Goal: Navigation & Orientation: Find specific page/section

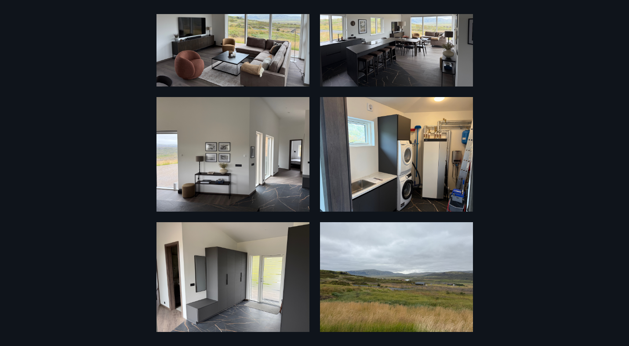
scroll to position [1004, 0]
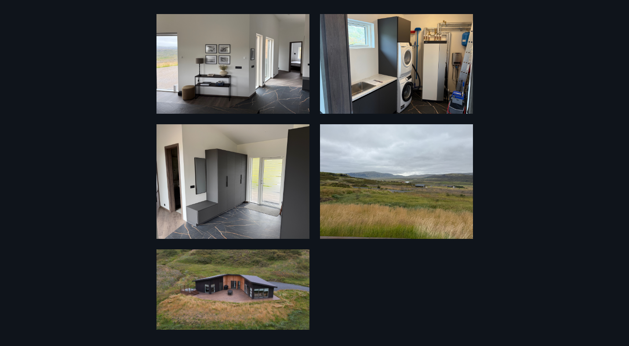
click at [231, 288] on img at bounding box center [233, 290] width 153 height 80
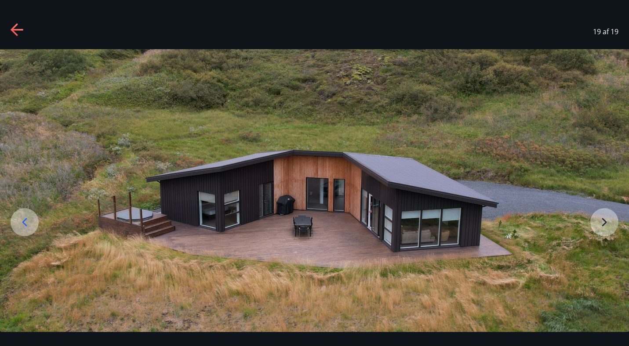
scroll to position [47, 0]
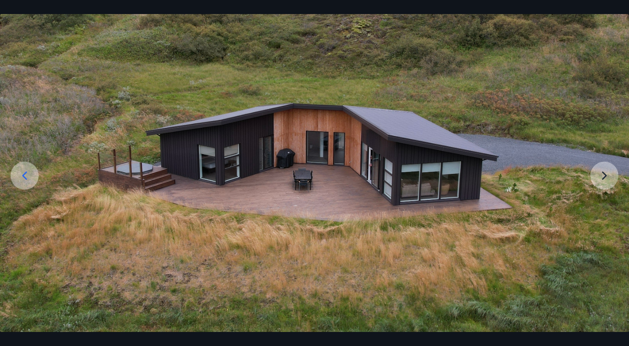
click at [598, 175] on img at bounding box center [314, 168] width 629 height 330
click at [598, 174] on img at bounding box center [314, 168] width 629 height 330
click at [606, 171] on img at bounding box center [314, 168] width 629 height 330
click at [29, 175] on icon at bounding box center [25, 176] width 14 height 14
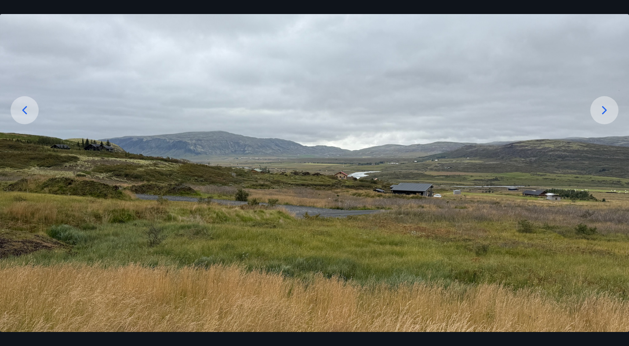
scroll to position [113, 0]
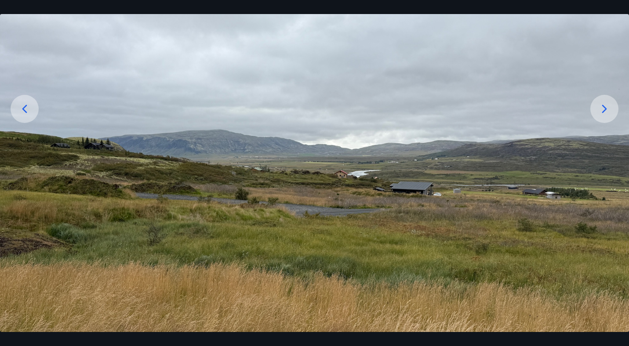
click at [26, 128] on img at bounding box center [314, 172] width 629 height 472
click at [26, 115] on icon at bounding box center [25, 109] width 14 height 14
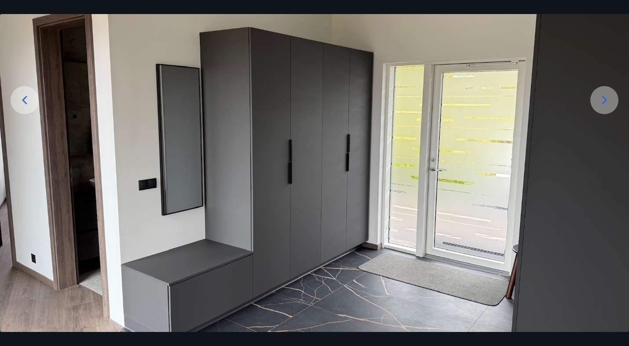
scroll to position [132, 0]
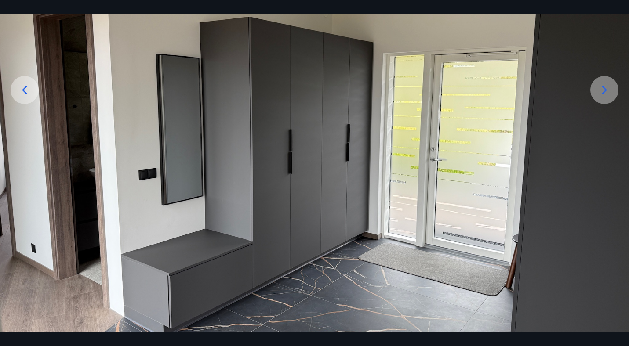
click at [22, 90] on icon at bounding box center [25, 90] width 14 height 14
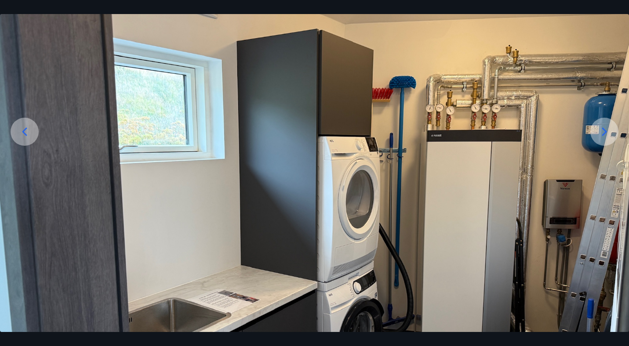
scroll to position [86, 0]
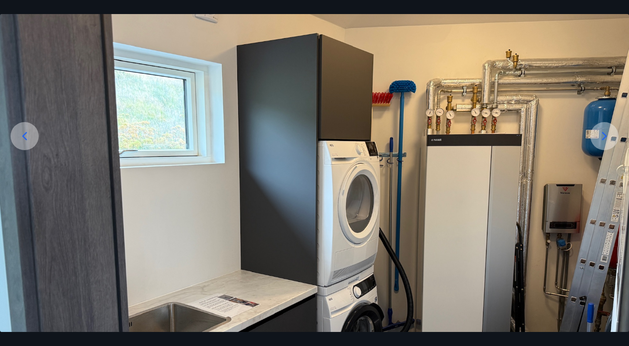
click at [28, 135] on icon at bounding box center [25, 136] width 14 height 14
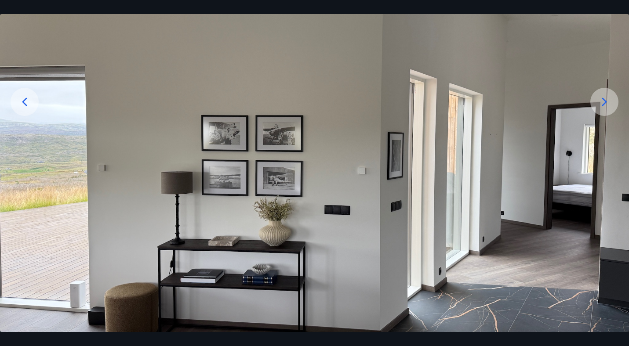
scroll to position [120, 0]
click at [26, 107] on icon at bounding box center [25, 102] width 14 height 14
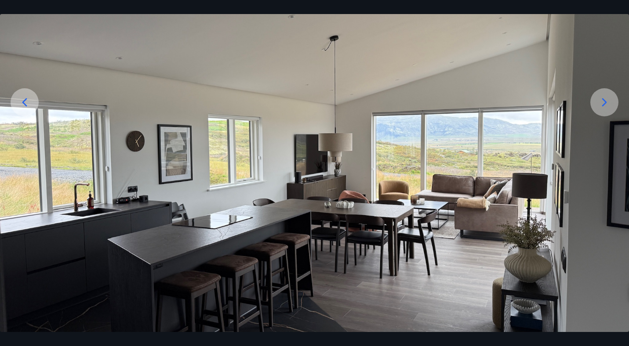
click at [26, 107] on icon at bounding box center [25, 102] width 14 height 14
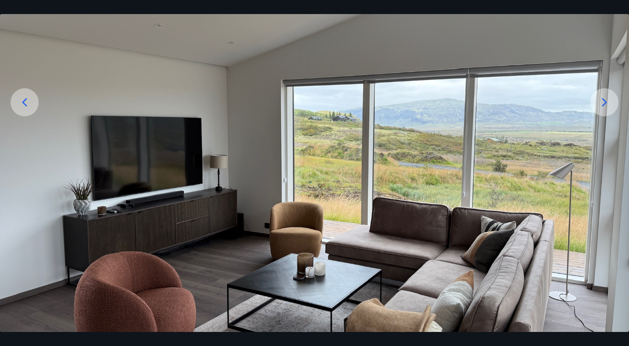
click at [26, 107] on icon at bounding box center [25, 102] width 14 height 14
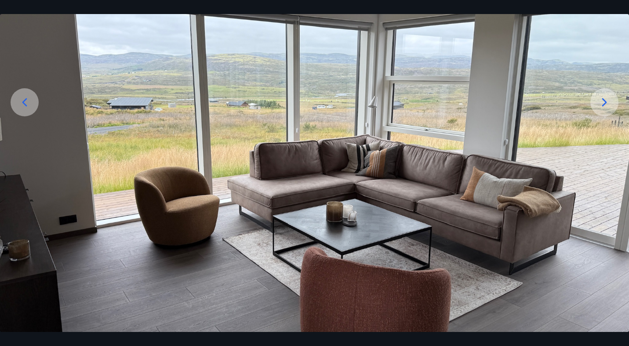
click at [26, 107] on icon at bounding box center [25, 102] width 14 height 14
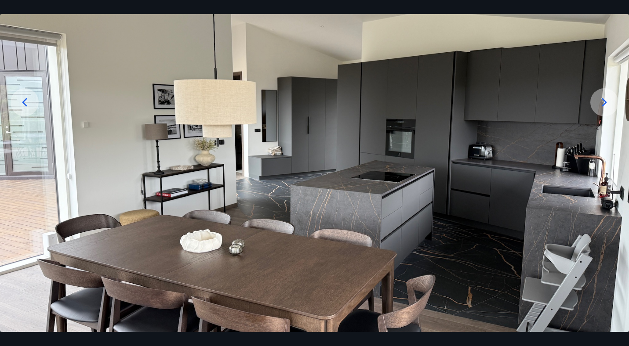
click at [26, 107] on icon at bounding box center [25, 102] width 14 height 14
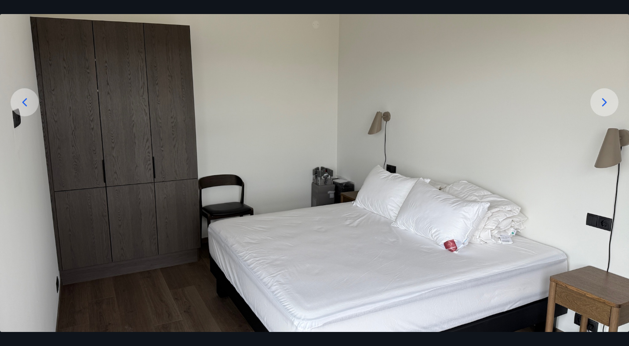
click at [26, 107] on icon at bounding box center [25, 102] width 14 height 14
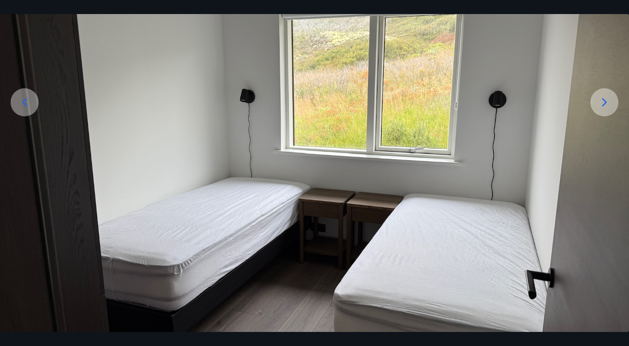
click at [26, 107] on icon at bounding box center [25, 102] width 14 height 14
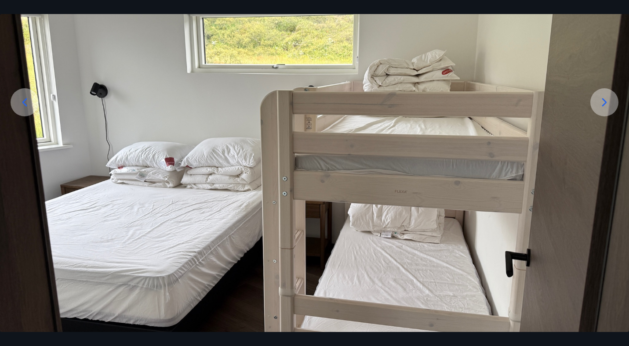
click at [26, 107] on icon at bounding box center [25, 102] width 14 height 14
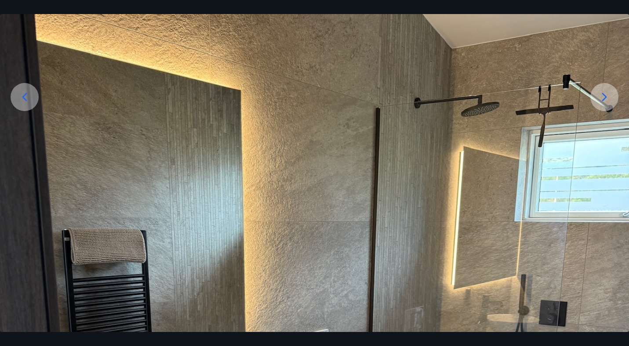
scroll to position [112, 0]
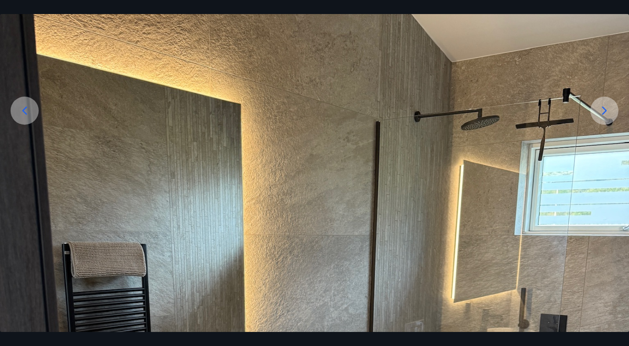
click at [27, 106] on icon at bounding box center [25, 111] width 14 height 14
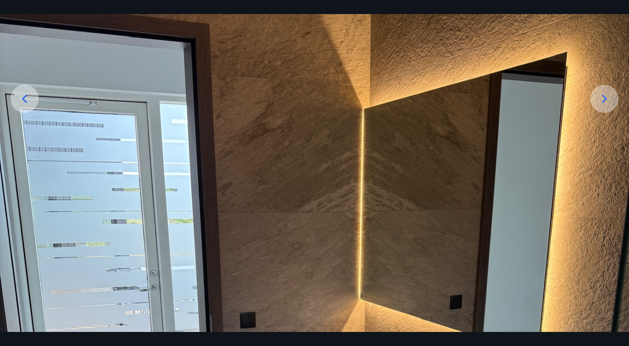
scroll to position [94, 0]
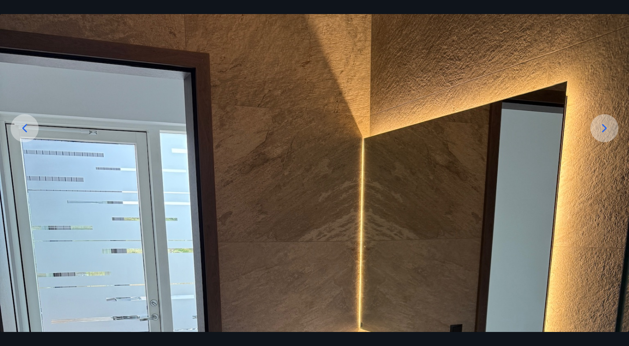
click at [31, 131] on icon at bounding box center [25, 128] width 14 height 14
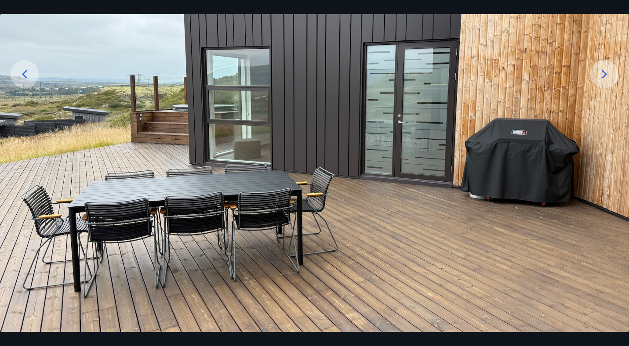
scroll to position [114, 0]
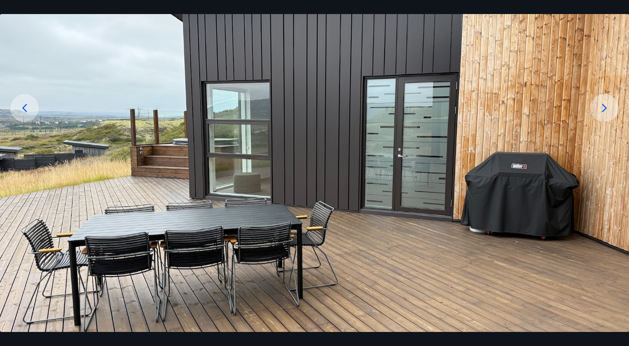
click at [26, 108] on icon at bounding box center [25, 108] width 14 height 14
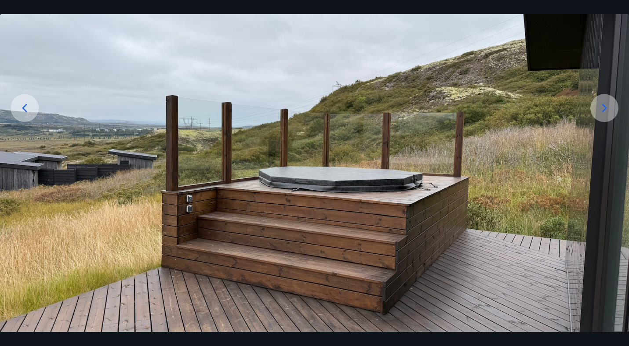
click at [26, 108] on icon at bounding box center [25, 108] width 14 height 14
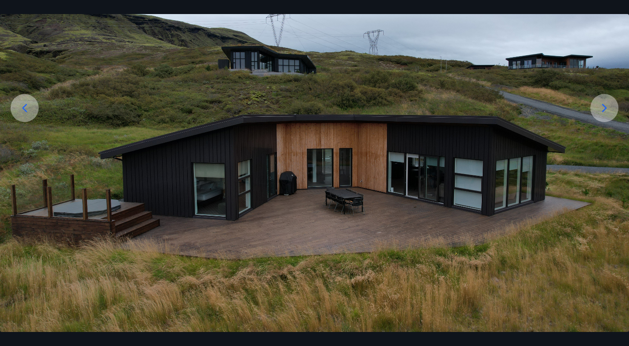
click at [21, 108] on icon at bounding box center [25, 108] width 14 height 14
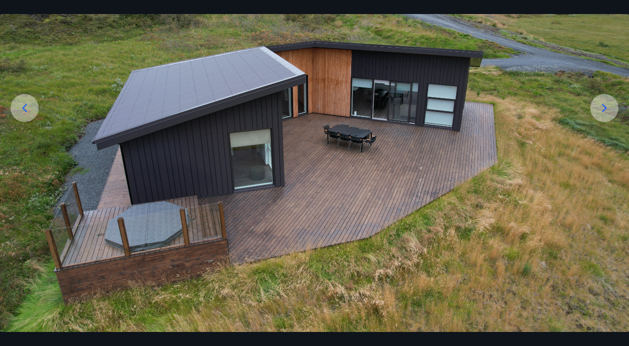
click at [21, 108] on icon at bounding box center [25, 108] width 14 height 14
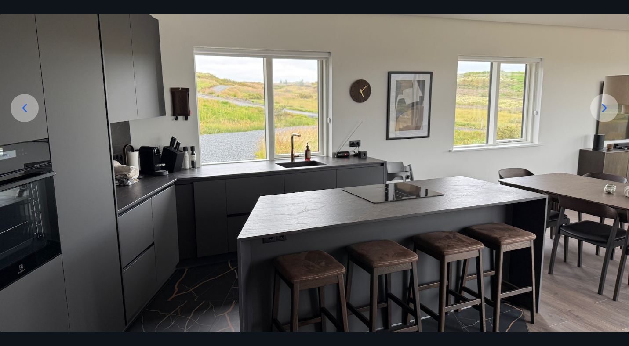
click at [21, 108] on icon at bounding box center [25, 108] width 14 height 14
click at [36, 103] on div at bounding box center [25, 108] width 28 height 28
